Goal: Task Accomplishment & Management: Use online tool/utility

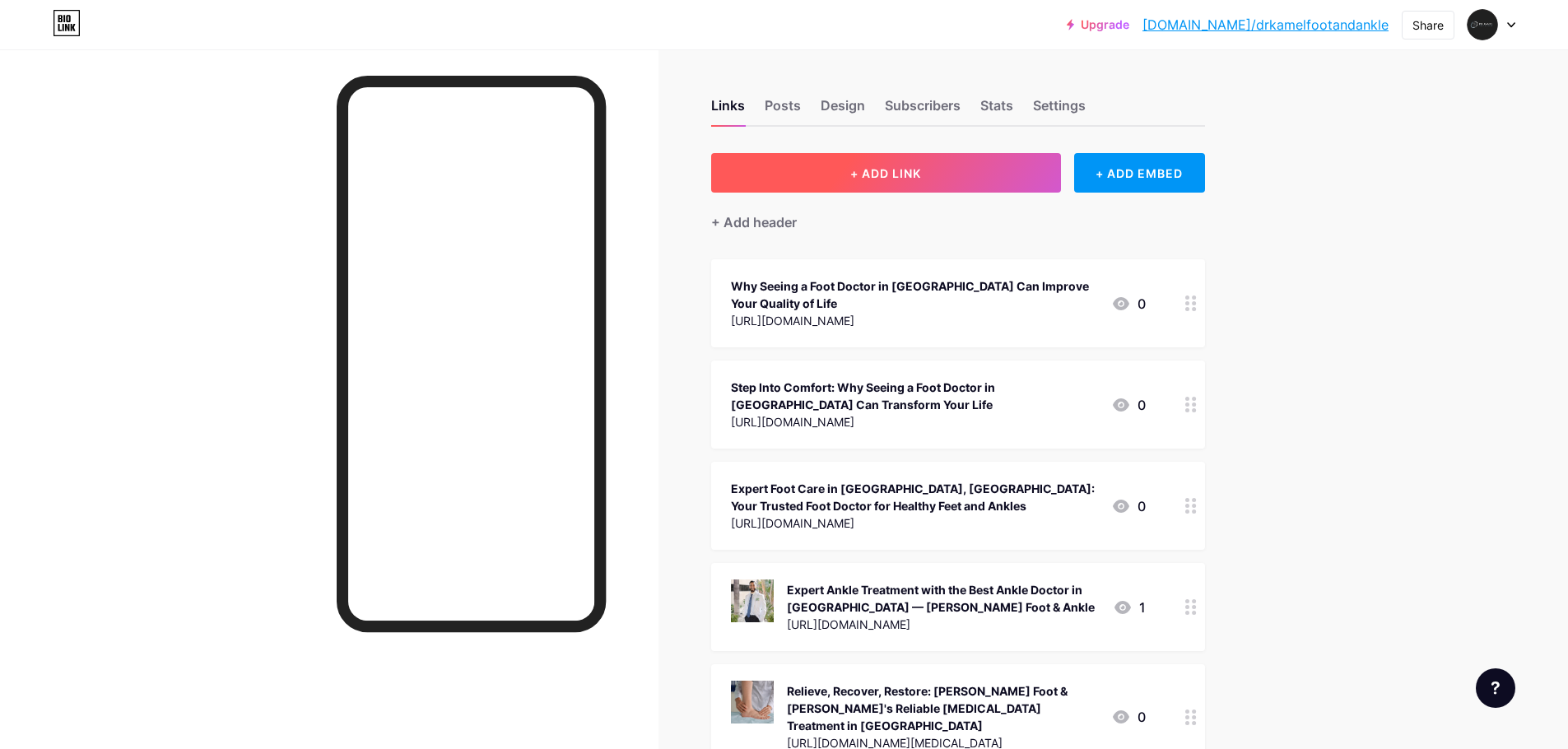
click at [904, 184] on button "+ ADD LINK" at bounding box center [886, 172] width 350 height 40
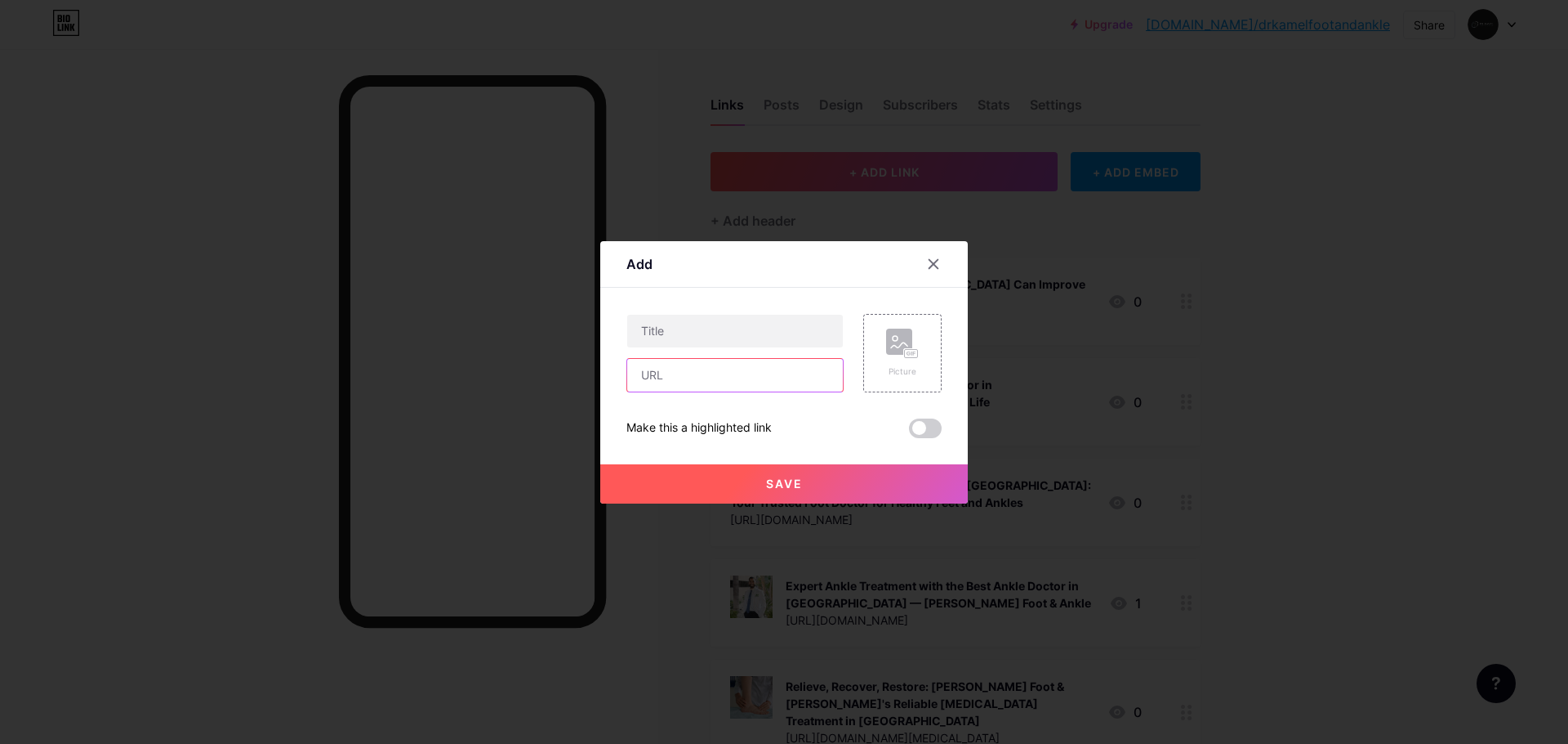
click at [720, 385] on input "text" at bounding box center [735, 375] width 216 height 33
type input "v"
paste input "[URL][DOMAIN_NAME]"
type input "[URL][DOMAIN_NAME]"
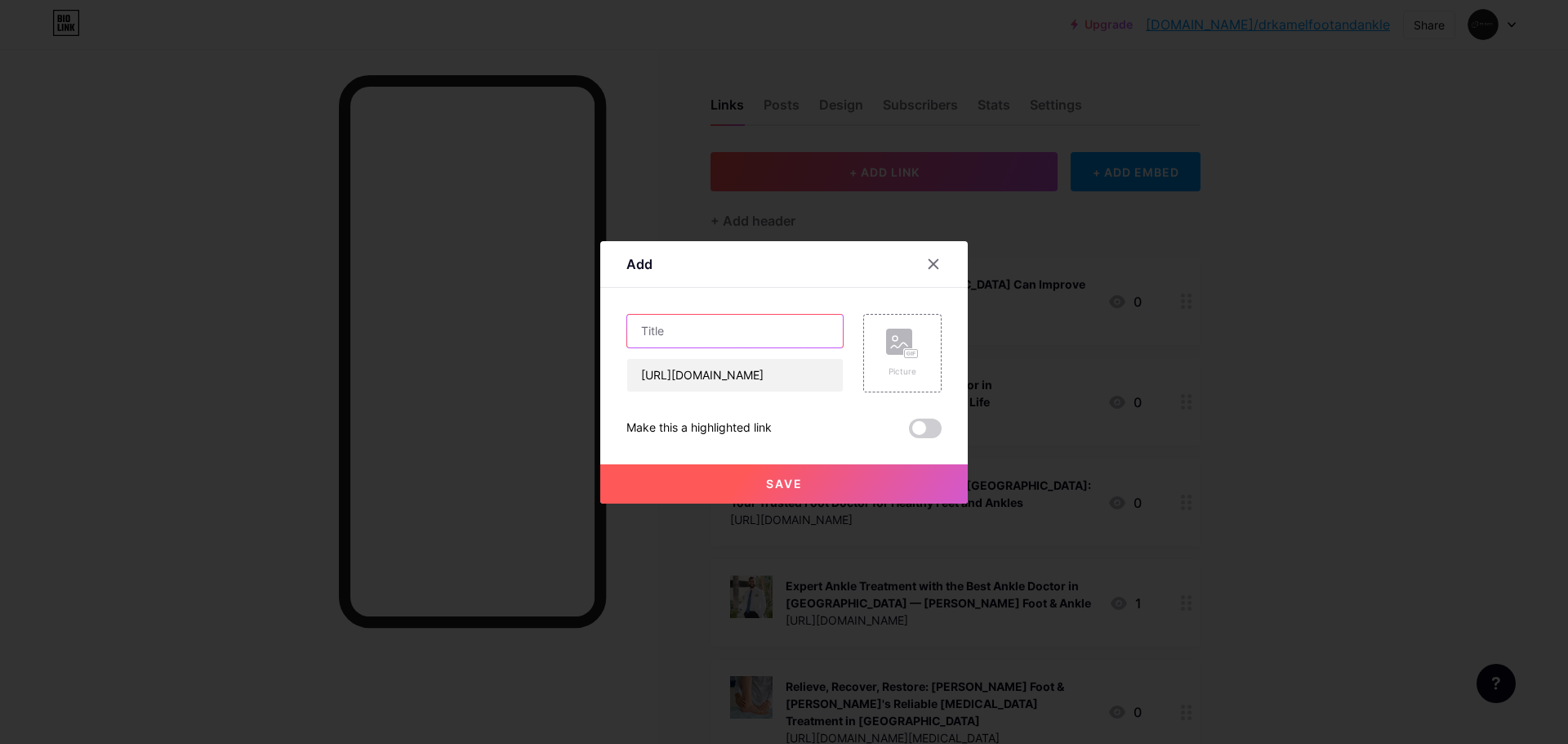
click at [765, 338] on input "text" at bounding box center [735, 330] width 216 height 33
paste input "Advanced Treatments Available from Covina Podiatrists"
type input "Advanced Treatments Available from Covina Podiatrists"
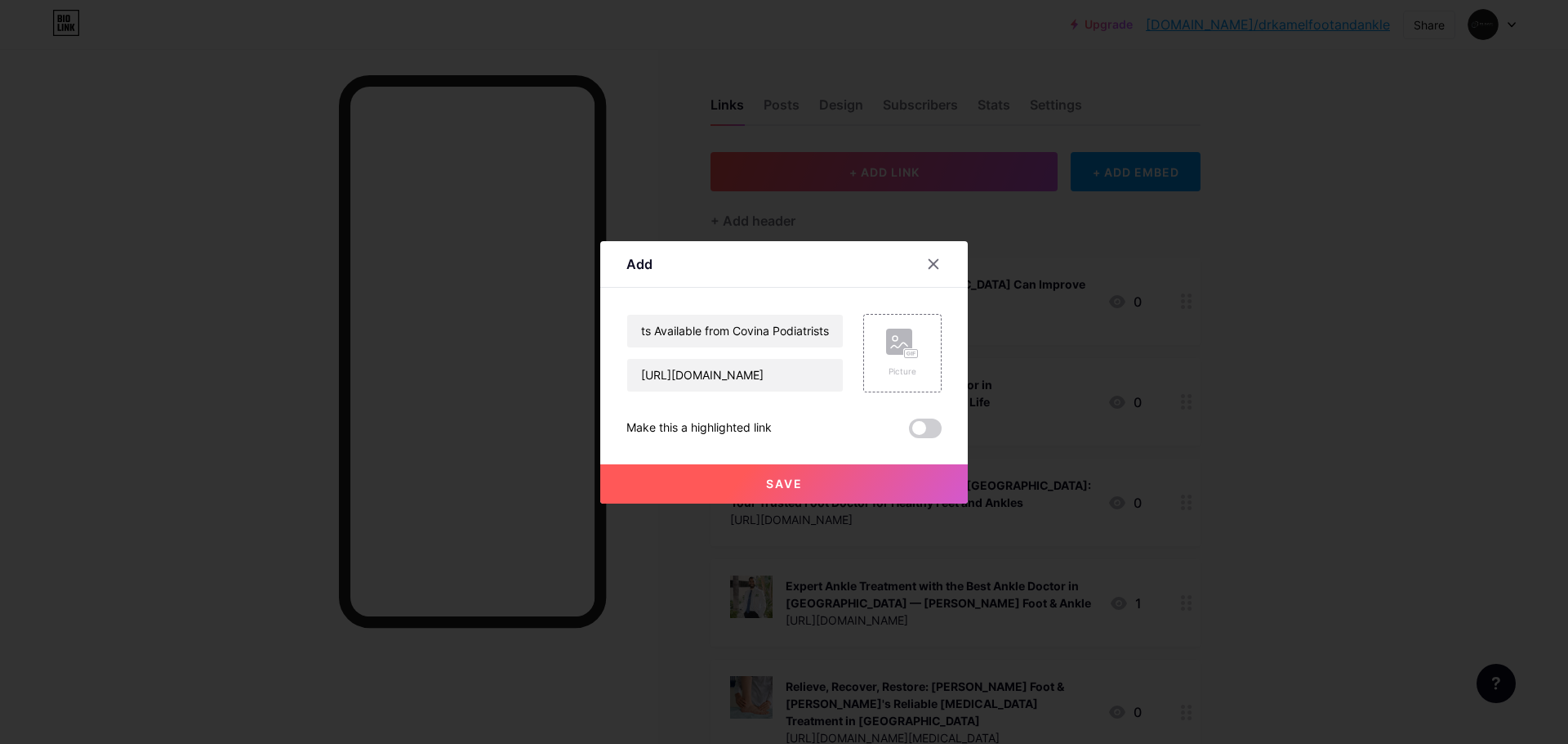
click at [935, 422] on span at bounding box center [925, 428] width 33 height 19
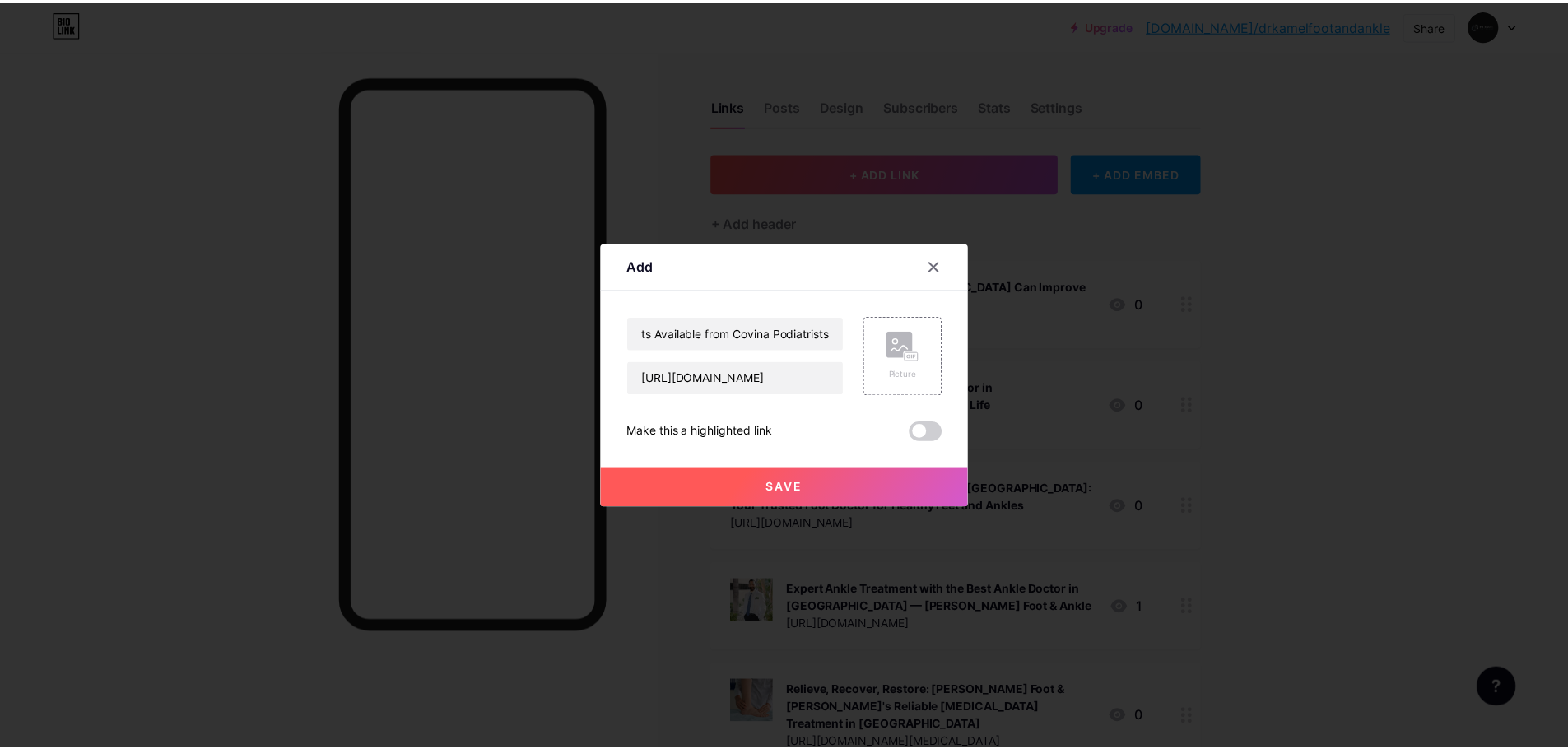
scroll to position [0, 0]
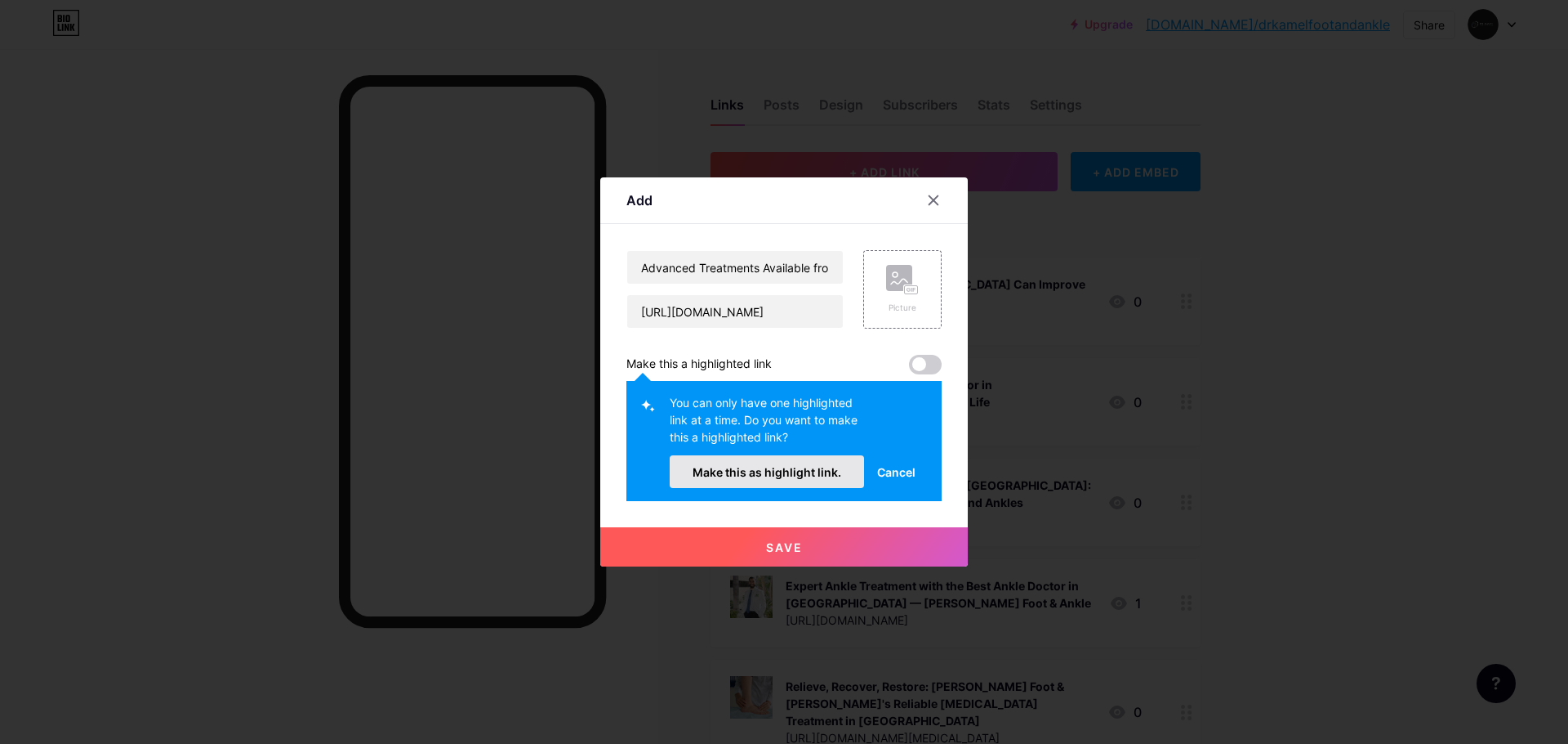
click at [821, 481] on button "Make this as highlight link." at bounding box center [766, 471] width 195 height 33
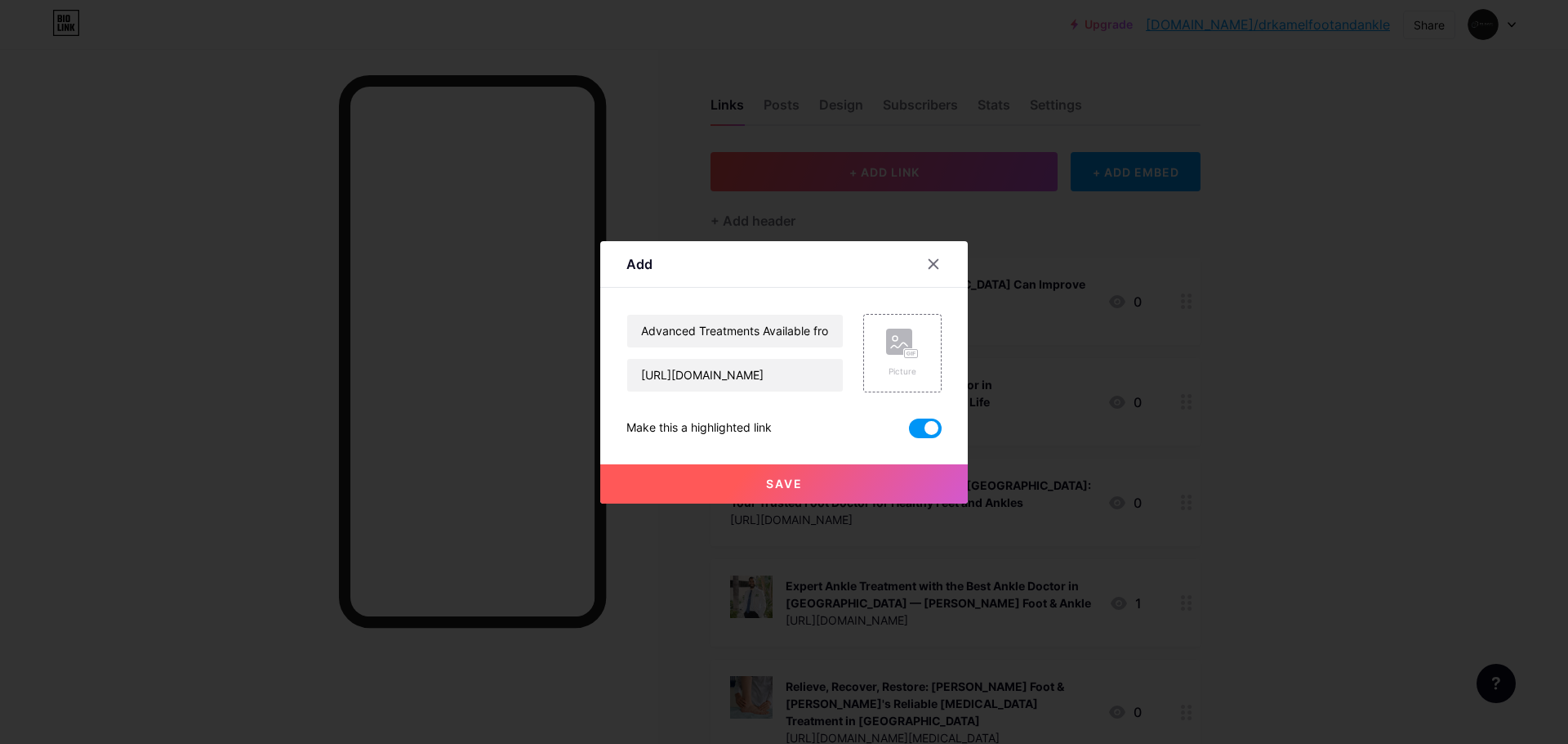
click at [800, 484] on span "Save" at bounding box center [785, 483] width 37 height 13
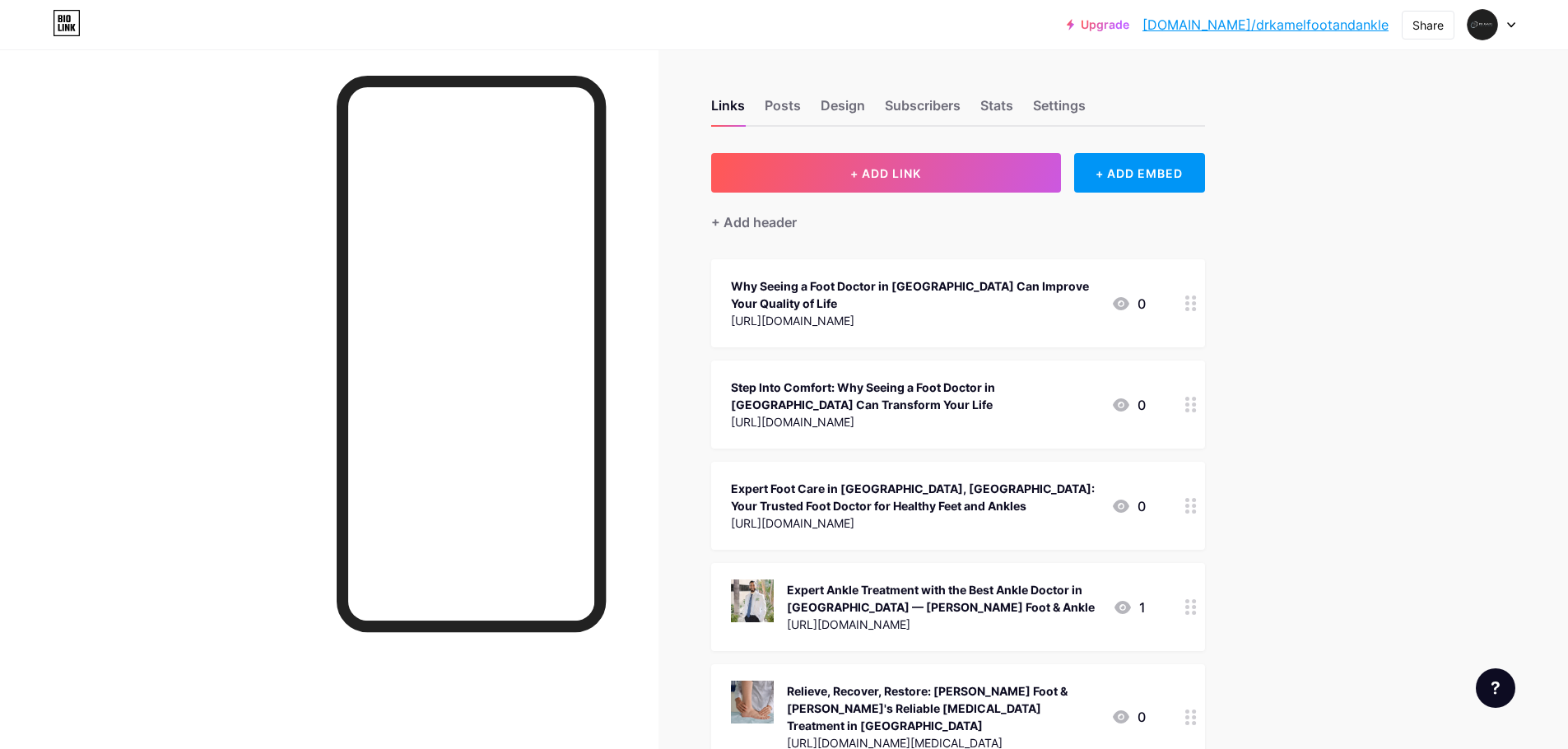
click at [1332, 23] on link "[DOMAIN_NAME]/drkamelfootandankle" at bounding box center [1265, 24] width 246 height 20
